Goal: Information Seeking & Learning: Learn about a topic

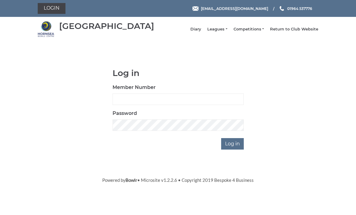
scroll to position [50, 0]
type input "0196"
click at [233, 148] on input "Log in" at bounding box center [232, 143] width 23 height 11
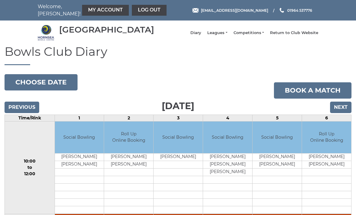
click at [91, 8] on link "My Account" at bounding box center [105, 10] width 47 height 11
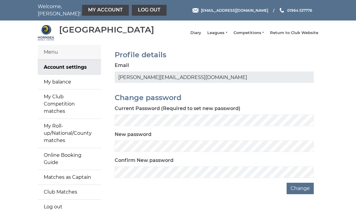
click at [84, 83] on link "My balance" at bounding box center [69, 82] width 63 height 14
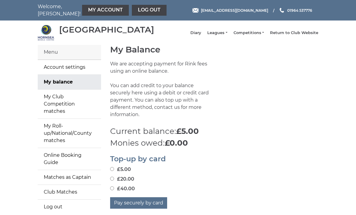
click at [227, 33] on link "Leagues" at bounding box center [217, 32] width 20 height 5
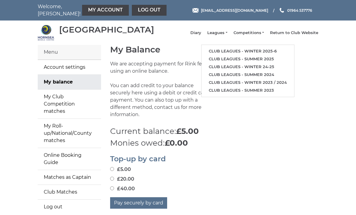
click at [243, 53] on link "Club leagues - Winter 2025-6" at bounding box center [247, 51] width 93 height 8
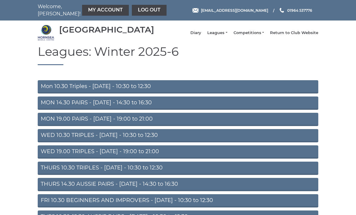
click at [155, 90] on link "Mon 10.30 Triples - Monday - 10:30 to 12:30" at bounding box center [178, 86] width 280 height 13
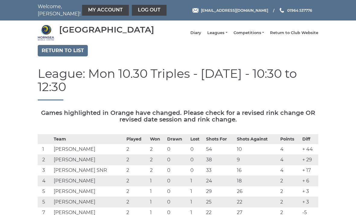
click at [68, 54] on link "Return to list" at bounding box center [63, 50] width 50 height 11
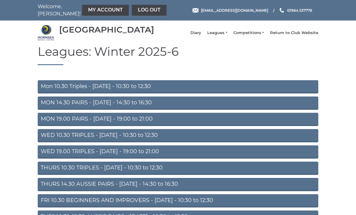
click at [227, 36] on link "Leagues" at bounding box center [217, 32] width 20 height 5
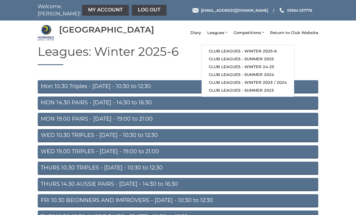
click at [262, 54] on link "Club leagues - Winter 2025-6" at bounding box center [247, 51] width 93 height 8
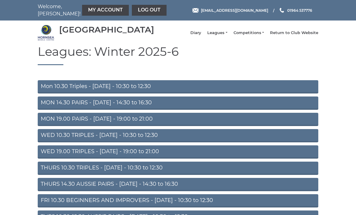
click at [178, 139] on link "WED 10.30 TRIPLES - [DATE] - 10:30 to 12:30" at bounding box center [178, 135] width 280 height 13
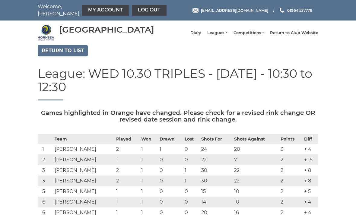
click at [74, 54] on link "Return to list" at bounding box center [63, 50] width 50 height 11
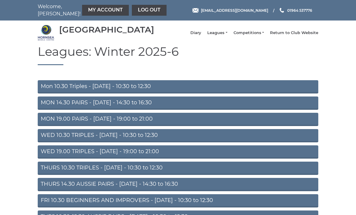
click at [132, 93] on link "Mon 10.30 Triples - [DATE] - 10:30 to 12:30" at bounding box center [178, 86] width 280 height 13
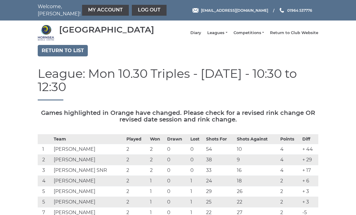
click at [72, 55] on link "Return to list" at bounding box center [63, 50] width 50 height 11
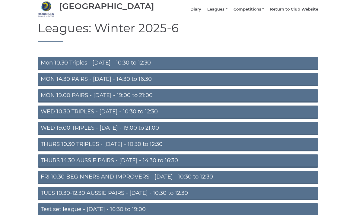
scroll to position [39, 0]
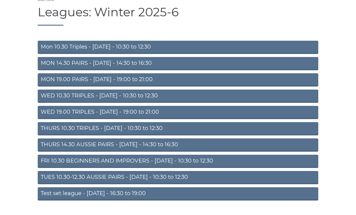
click at [261, 132] on link "THURS 10.30 TRIPLES - [DATE] - 10:30 to 12:30" at bounding box center [178, 128] width 280 height 13
